Goal: Information Seeking & Learning: Learn about a topic

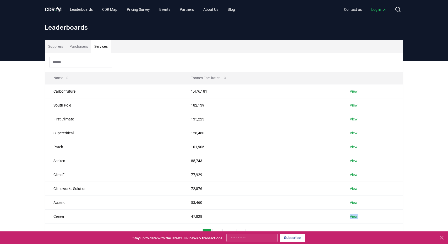
click at [73, 49] on button "Purchasers" at bounding box center [78, 46] width 25 height 13
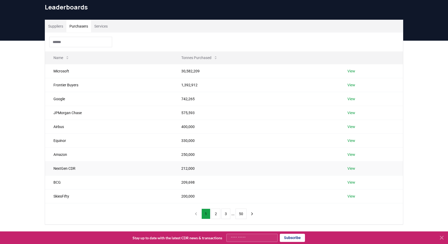
scroll to position [34, 0]
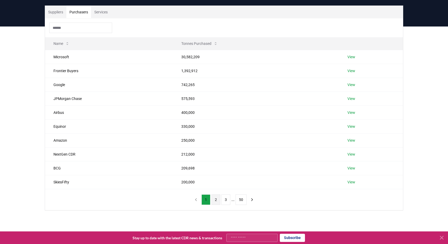
click at [213, 199] on button "2" at bounding box center [215, 199] width 9 height 10
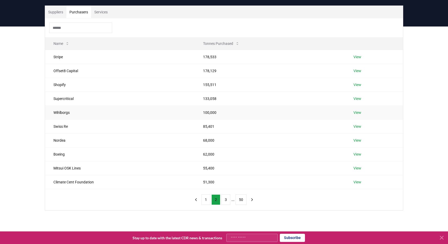
click at [64, 111] on td "Wihlborgs" at bounding box center [120, 112] width 150 height 14
click at [56, 129] on td "Swiss Re" at bounding box center [120, 126] width 150 height 14
click at [57, 139] on td "Nordea" at bounding box center [120, 140] width 150 height 14
click at [63, 155] on td "Boeing" at bounding box center [120, 154] width 150 height 14
click at [72, 167] on td "Mitsui OSK Lines" at bounding box center [120, 168] width 150 height 14
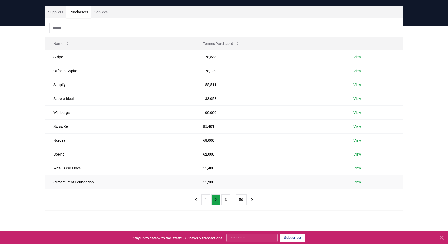
click at [80, 184] on td "Climate Cent Foundation" at bounding box center [120, 182] width 150 height 14
click at [83, 28] on input at bounding box center [80, 28] width 63 height 10
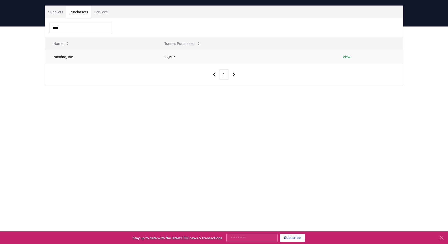
type input "****"
click at [350, 56] on link "View" at bounding box center [347, 56] width 8 height 5
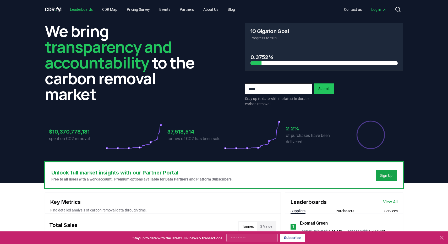
click at [80, 12] on link "Leaderboards" at bounding box center [81, 9] width 31 height 9
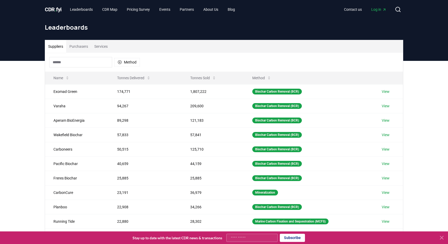
click at [83, 48] on button "Purchasers" at bounding box center [78, 46] width 25 height 13
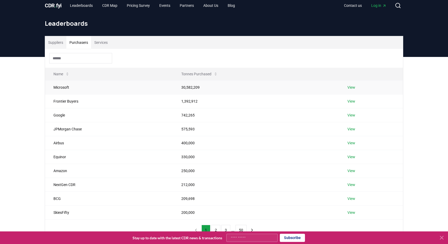
scroll to position [28, 0]
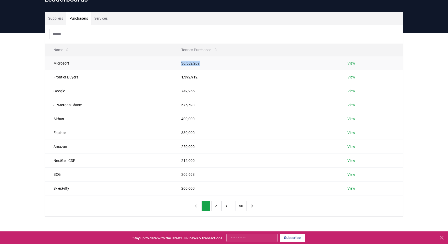
drag, startPoint x: 182, startPoint y: 63, endPoint x: 211, endPoint y: 64, distance: 29.4
click at [211, 64] on td "30,582,209" at bounding box center [256, 63] width 166 height 14
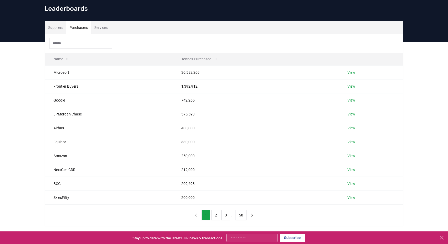
scroll to position [3, 0]
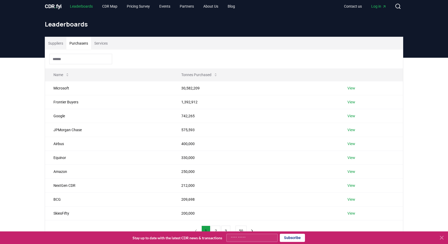
click at [84, 7] on link "Leaderboards" at bounding box center [81, 6] width 31 height 9
click at [59, 8] on span "CDR . fyi" at bounding box center [53, 6] width 17 height 6
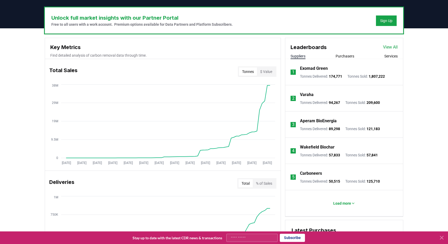
scroll to position [154, 0]
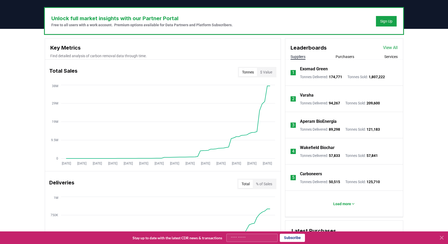
click at [28, 176] on div "Unlock full market insights with our Partner Portal Free to all users with a wo…" at bounding box center [224, 236] width 448 height 414
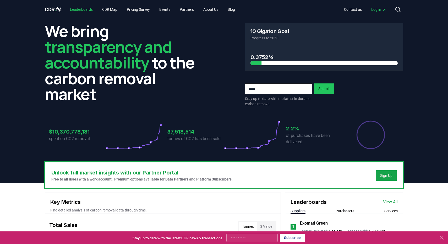
click at [87, 13] on link "Leaderboards" at bounding box center [81, 9] width 31 height 9
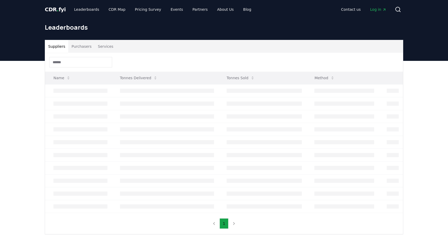
scroll to position [34, 0]
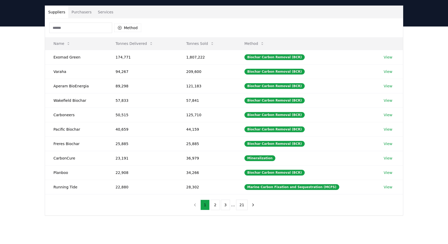
click at [88, 29] on input at bounding box center [80, 28] width 63 height 10
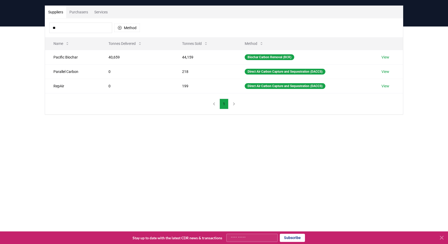
type input "*"
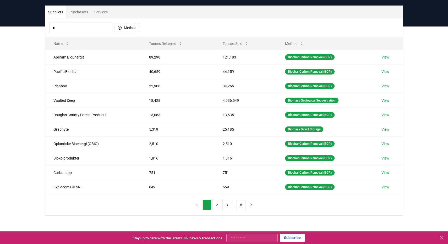
click at [86, 12] on button "Purchasers" at bounding box center [78, 12] width 25 height 13
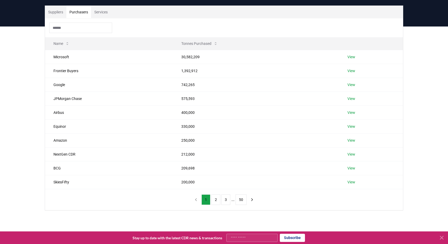
click at [81, 23] on input at bounding box center [80, 28] width 63 height 10
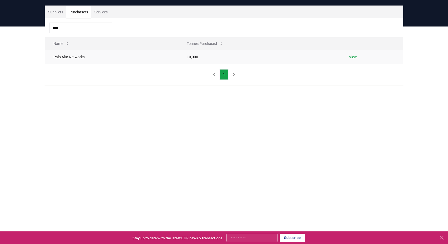
type input "****"
click at [356, 56] on link "View" at bounding box center [353, 56] width 8 height 5
